Goal: Task Accomplishment & Management: Use online tool/utility

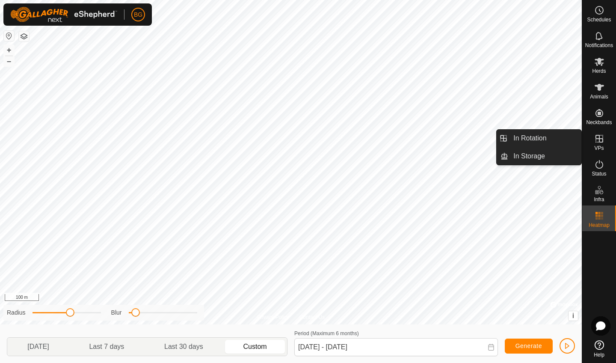
click at [600, 144] on es-virtualpaddocks-svg-icon at bounding box center [599, 139] width 15 height 14
click at [545, 137] on link "In Rotation" at bounding box center [544, 138] width 73 height 17
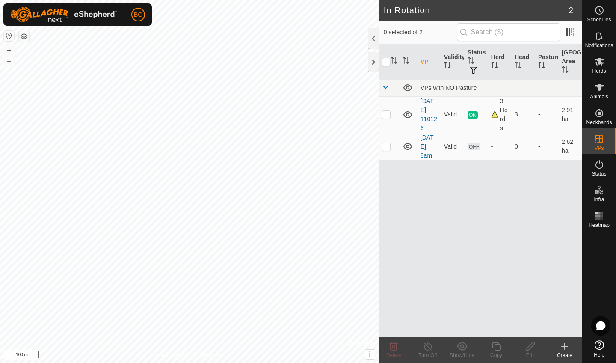
click at [564, 347] on icon at bounding box center [565, 346] width 10 height 10
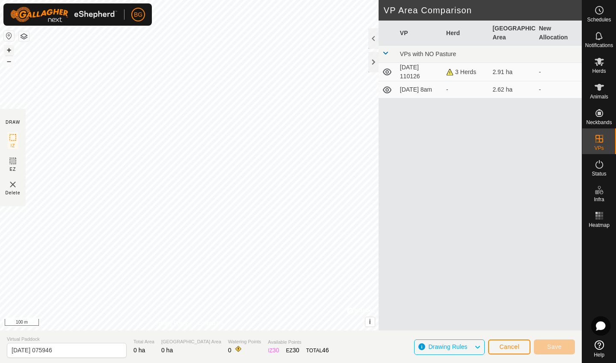
click at [10, 50] on button "+" at bounding box center [9, 50] width 10 height 10
click at [9, 63] on button "–" at bounding box center [9, 61] width 10 height 10
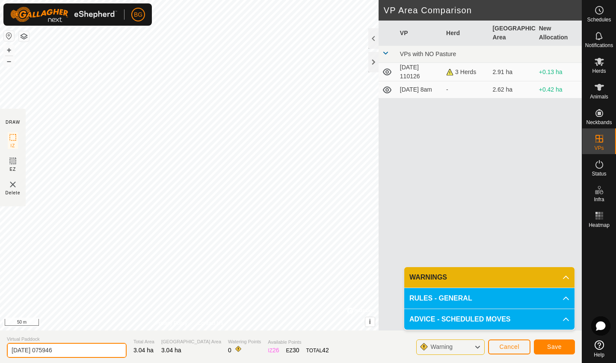
click at [68, 350] on input "[DATE] 075946" at bounding box center [67, 350] width 120 height 15
type input "[DATE] 8am"
click at [558, 346] on span "Save" at bounding box center [554, 346] width 15 height 7
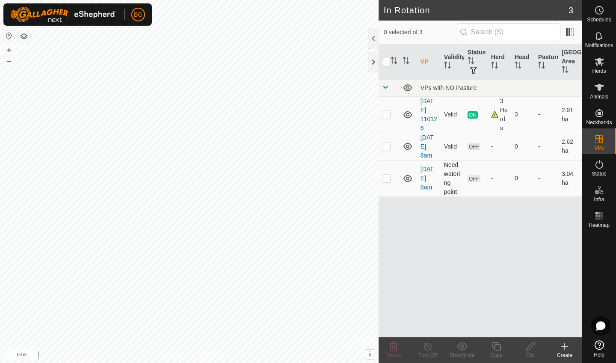
click at [429, 175] on link "[DATE] 8am" at bounding box center [427, 178] width 13 height 25
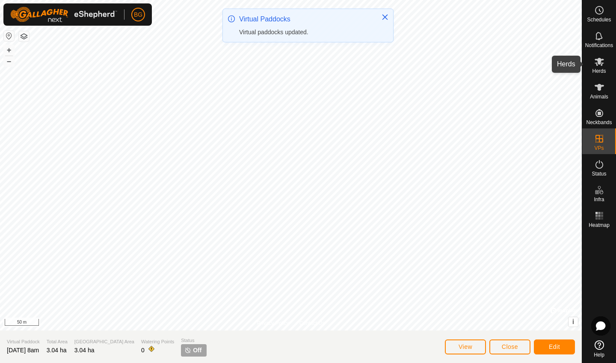
click at [599, 62] on icon at bounding box center [599, 62] width 9 height 8
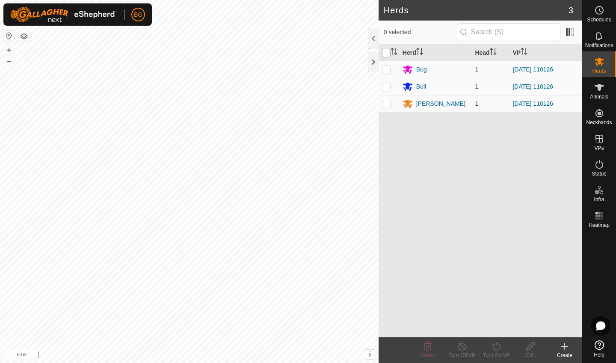
click at [390, 50] on input "checkbox" at bounding box center [386, 53] width 9 height 9
checkbox input "true"
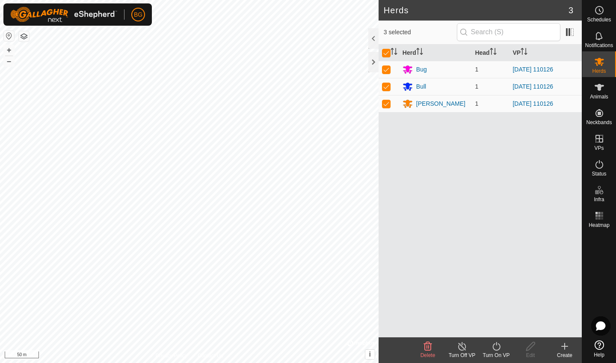
click at [497, 346] on icon at bounding box center [496, 346] width 11 height 10
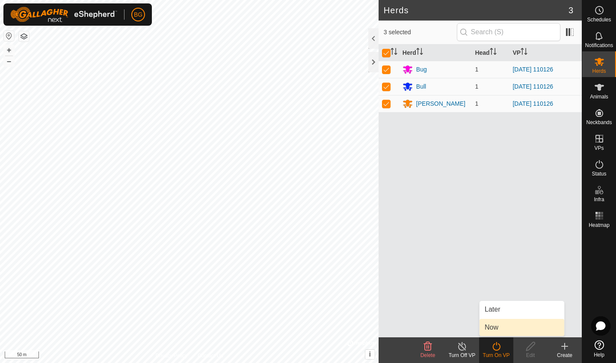
click at [493, 326] on link "Now" at bounding box center [522, 327] width 85 height 17
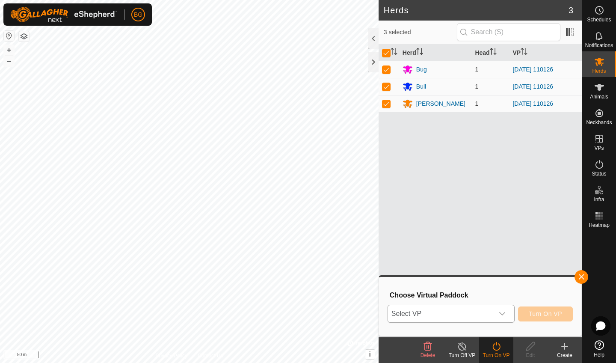
click at [504, 315] on icon "dropdown trigger" at bounding box center [502, 313] width 7 height 7
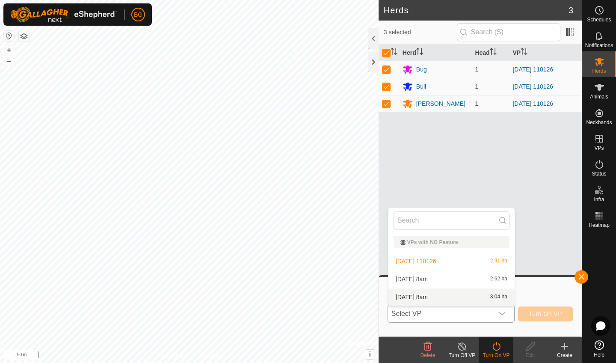
click at [454, 299] on li "[DATE] 8am 3.04 ha" at bounding box center [452, 296] width 126 height 17
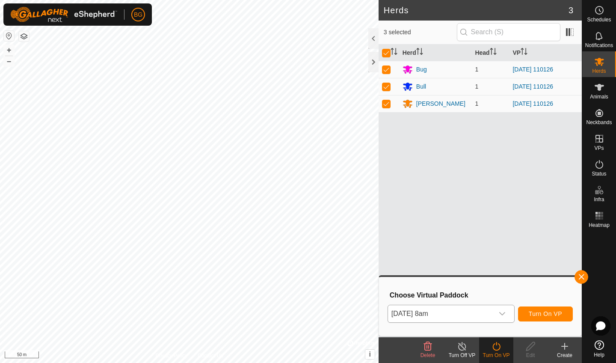
click at [545, 313] on span "Turn On VP" at bounding box center [545, 313] width 33 height 7
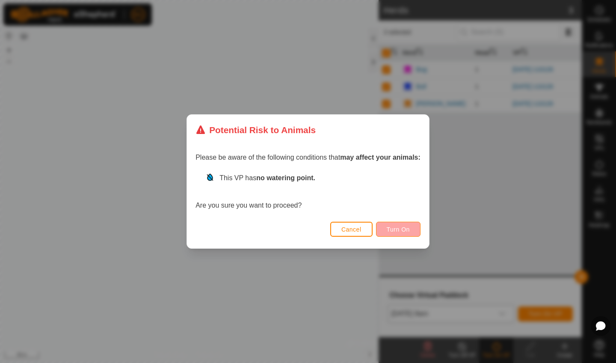
click at [395, 230] on span "Turn On" at bounding box center [398, 229] width 23 height 7
